Goal: Use online tool/utility: Utilize a website feature to perform a specific function

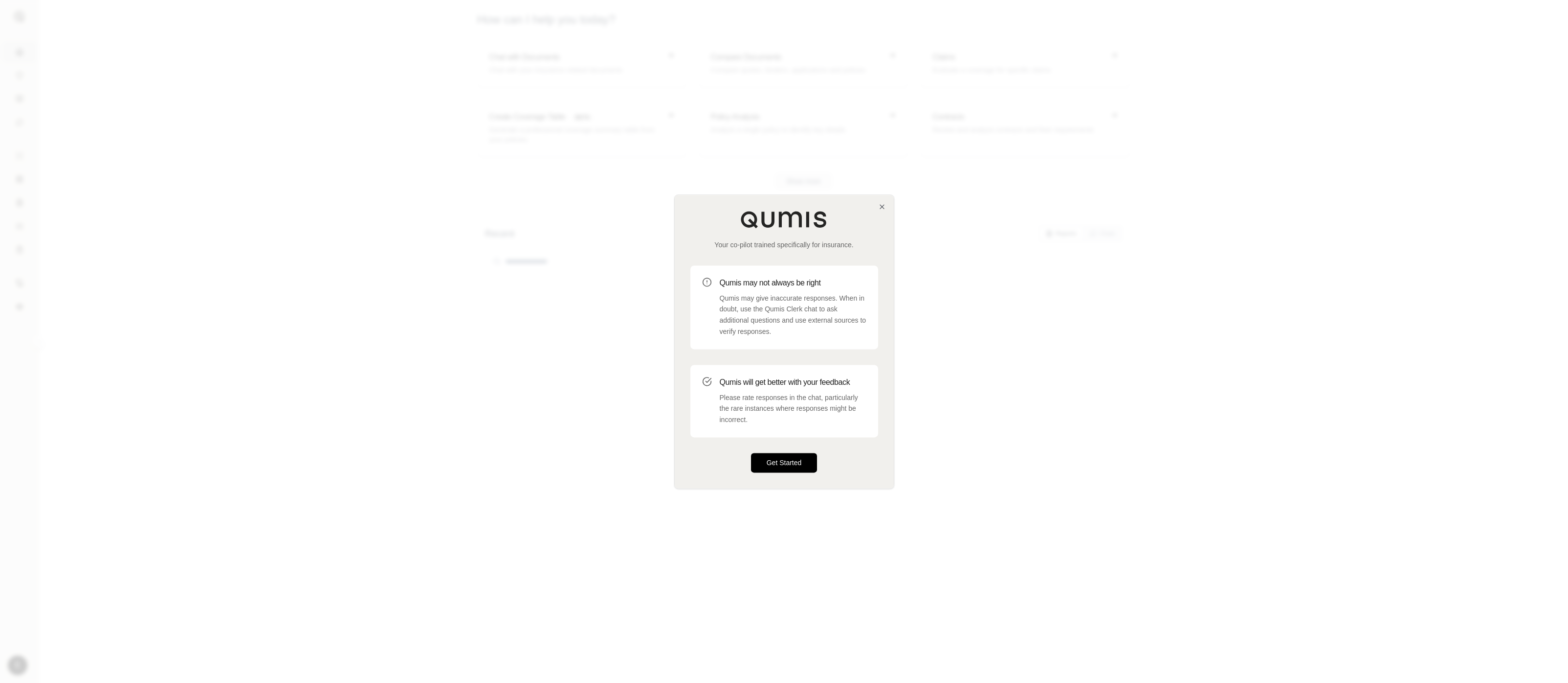
click at [794, 461] on button "Get Started" at bounding box center [784, 462] width 67 height 19
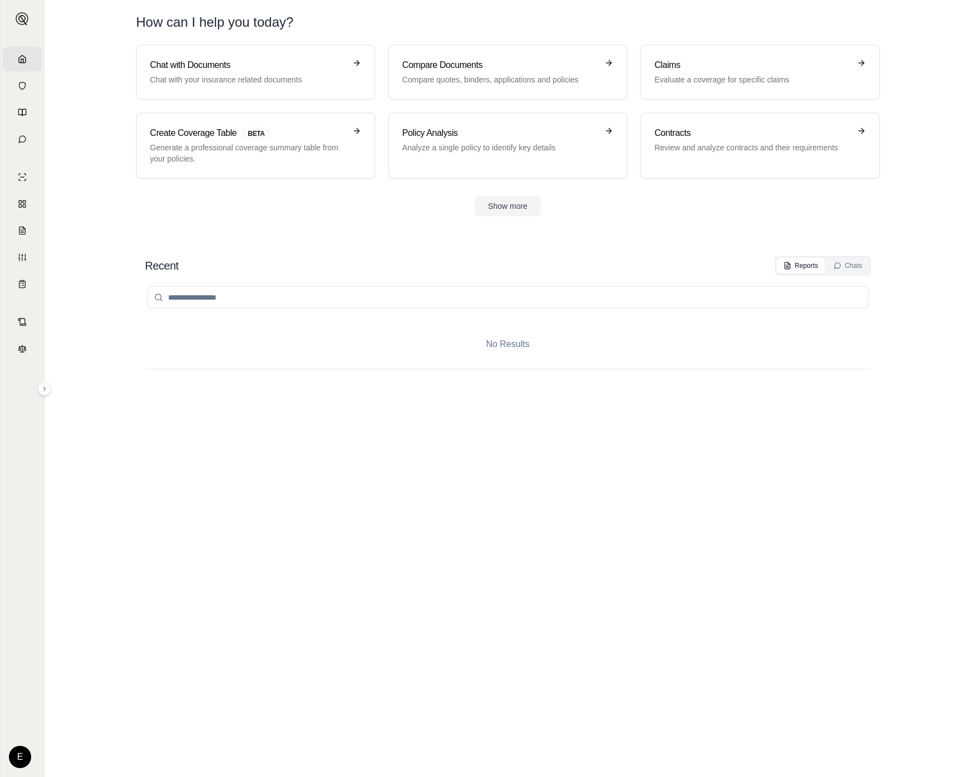
click at [782, 400] on div "No Results" at bounding box center [508, 514] width 726 height 479
click at [38, 252] on link "Custom Report" at bounding box center [22, 257] width 39 height 24
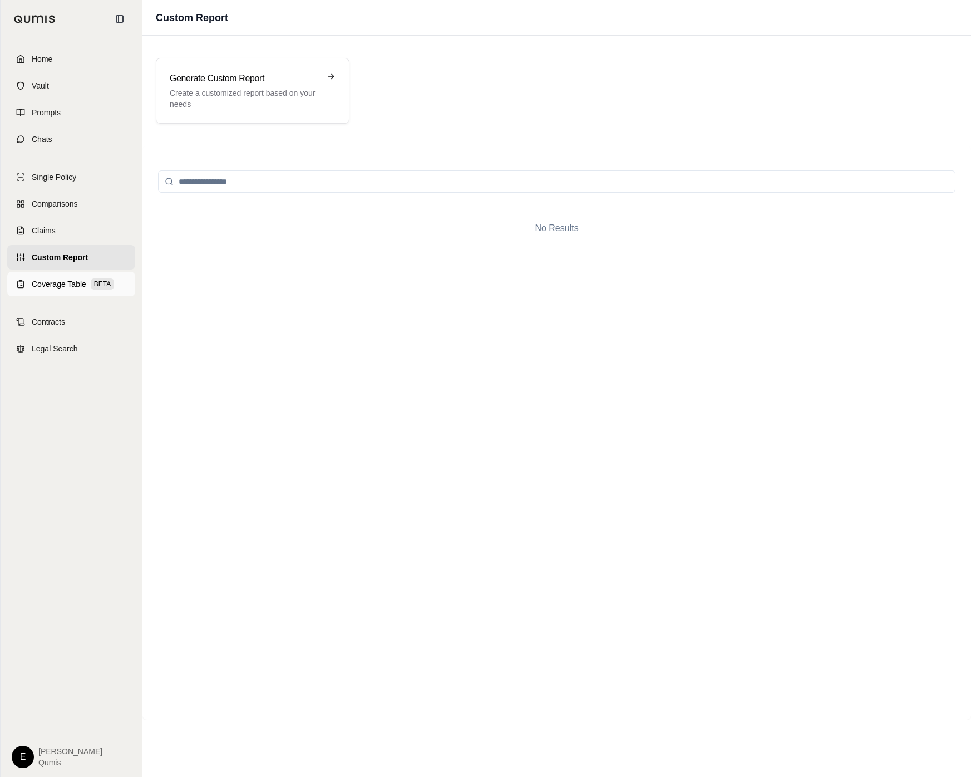
click at [92, 287] on span "BETA" at bounding box center [102, 283] width 23 height 11
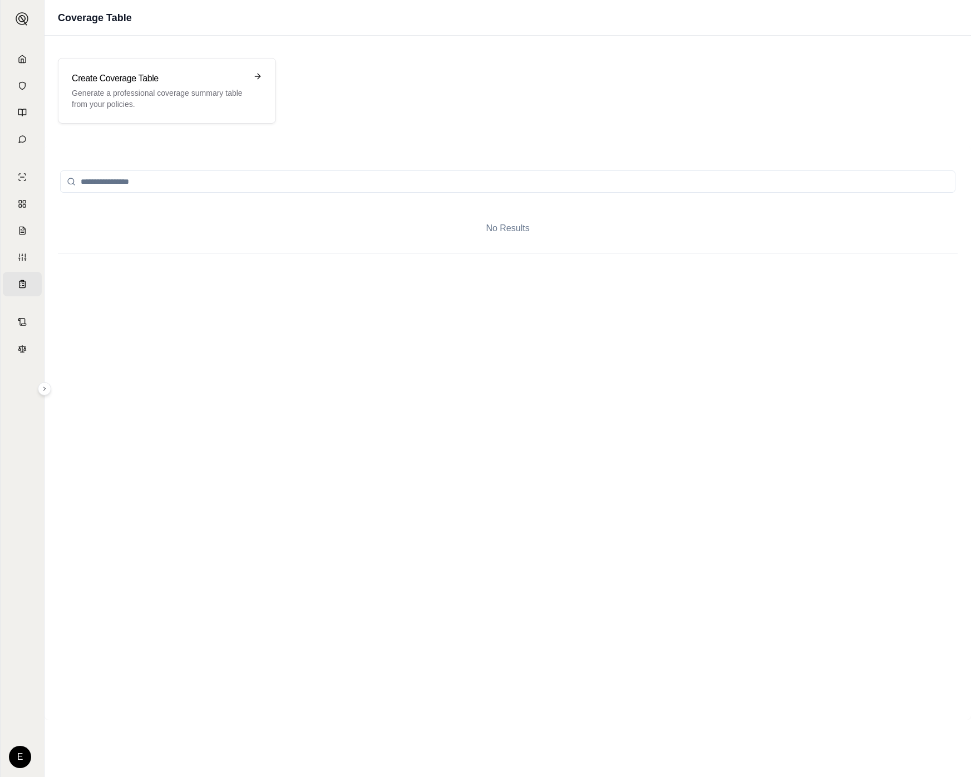
click at [265, 56] on div "Create Coverage Table Generate a professional coverage summary table from your …" at bounding box center [508, 91] width 927 height 92
click at [242, 85] on div "Create Coverage Table Generate a professional coverage summary table from your …" at bounding box center [159, 91] width 175 height 38
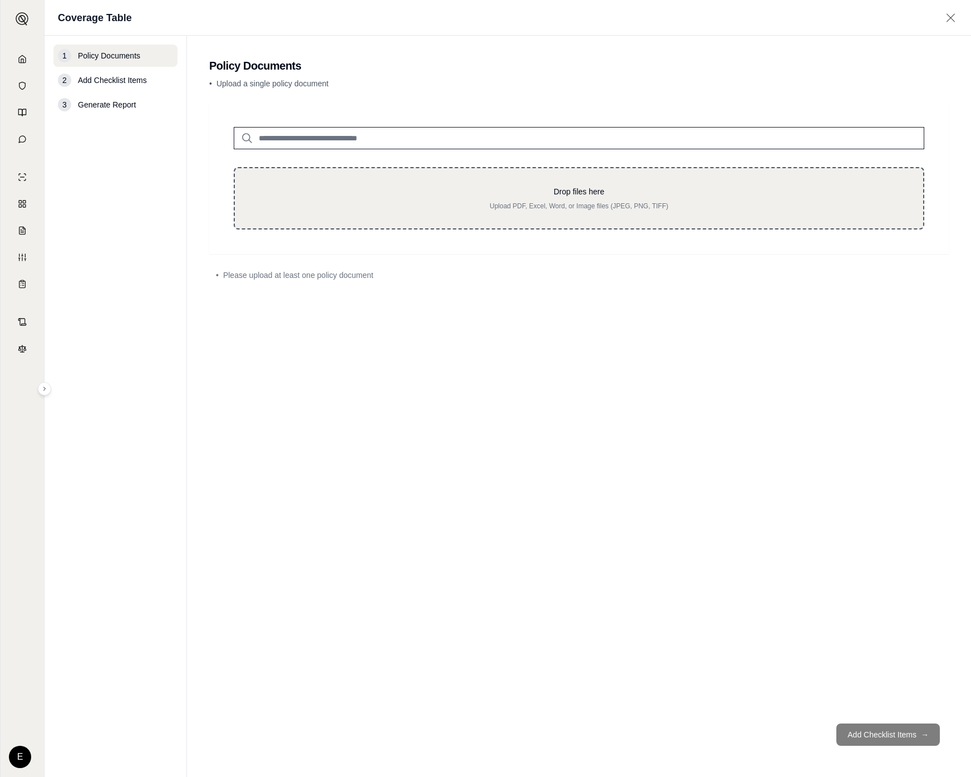
click at [482, 209] on p "Upload PDF, Excel, Word, or Image files (JPEG, PNG, TIFF)" at bounding box center [579, 206] width 653 height 9
type input "**********"
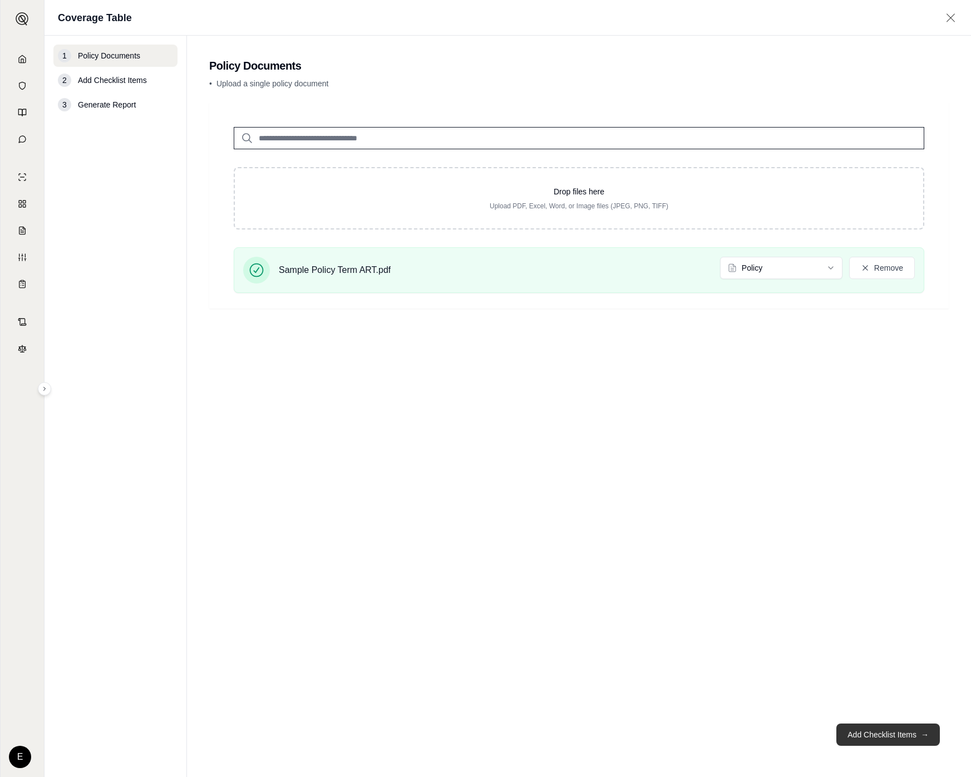
click at [928, 736] on span "→" at bounding box center [925, 734] width 8 height 11
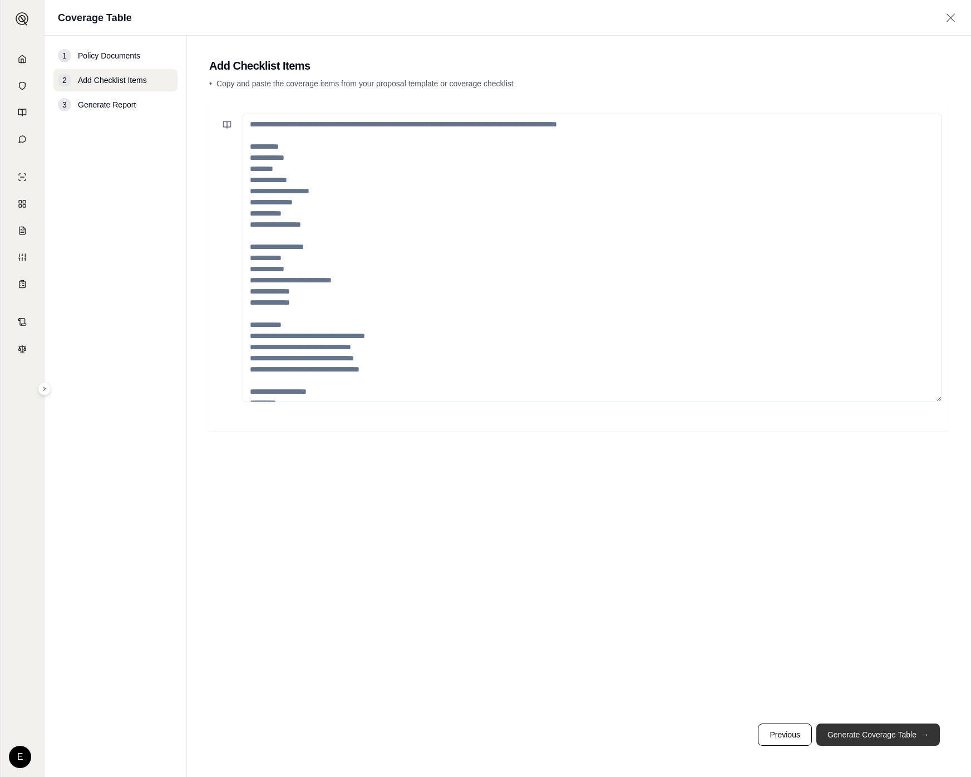
click at [928, 736] on span "→" at bounding box center [925, 734] width 8 height 11
